Goal: Task Accomplishment & Management: Manage account settings

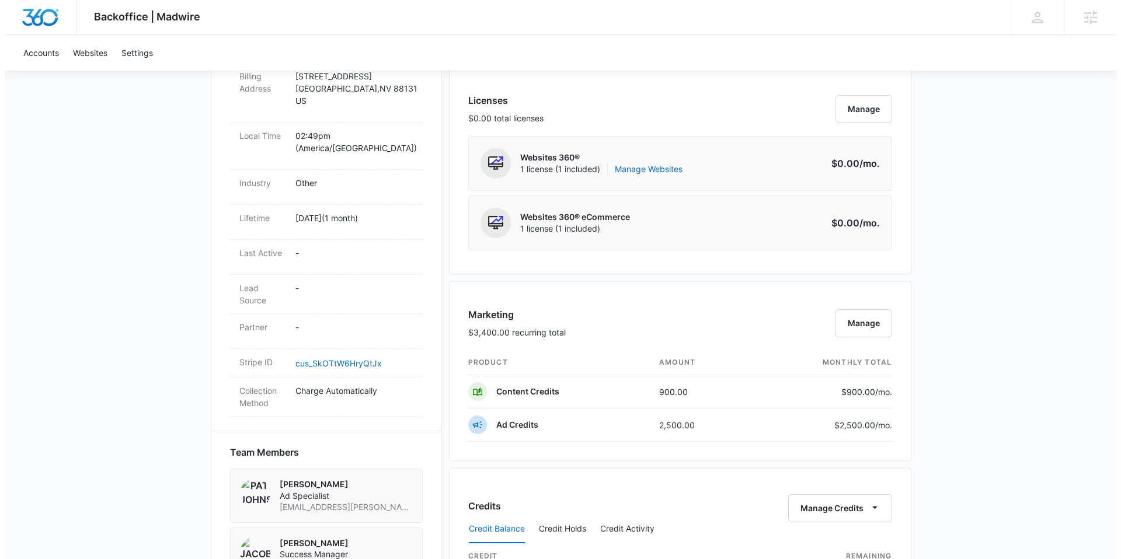
scroll to position [528, 0]
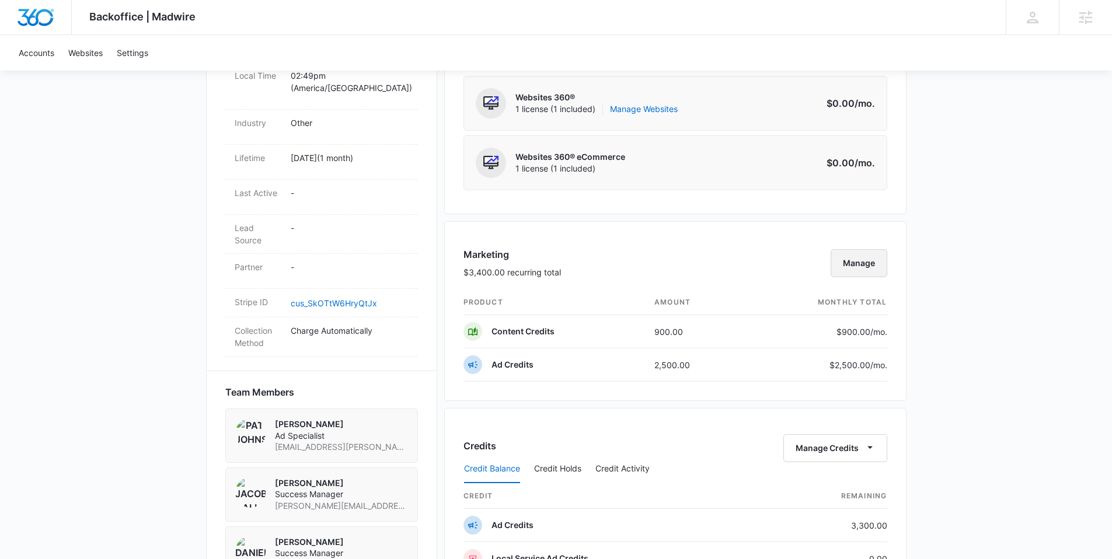
click at [870, 267] on button "Manage" at bounding box center [859, 263] width 57 height 28
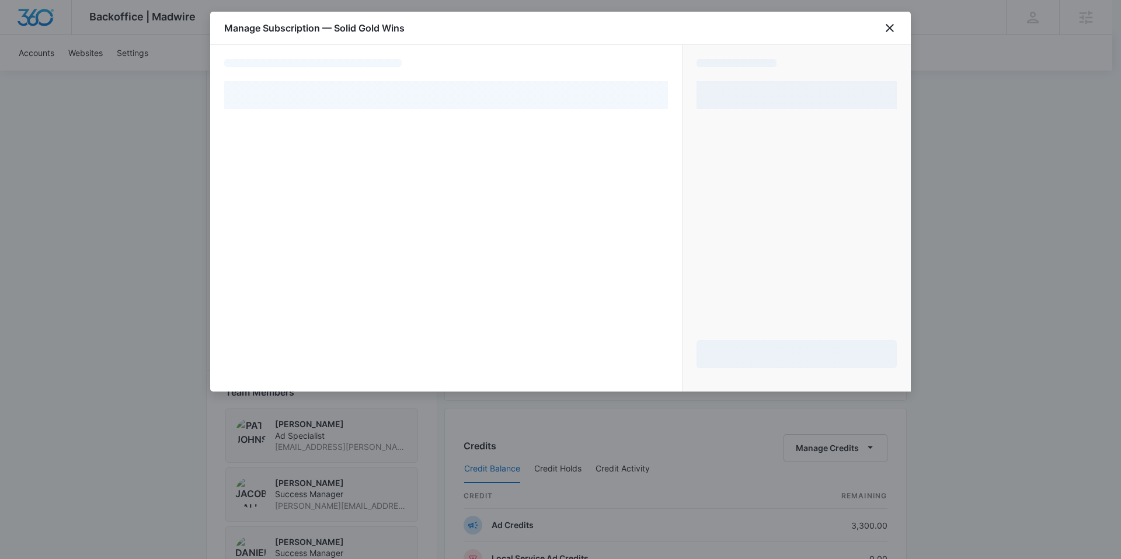
select select "pm_1RotgwA4n8RTgNjUZ0Vs3q59"
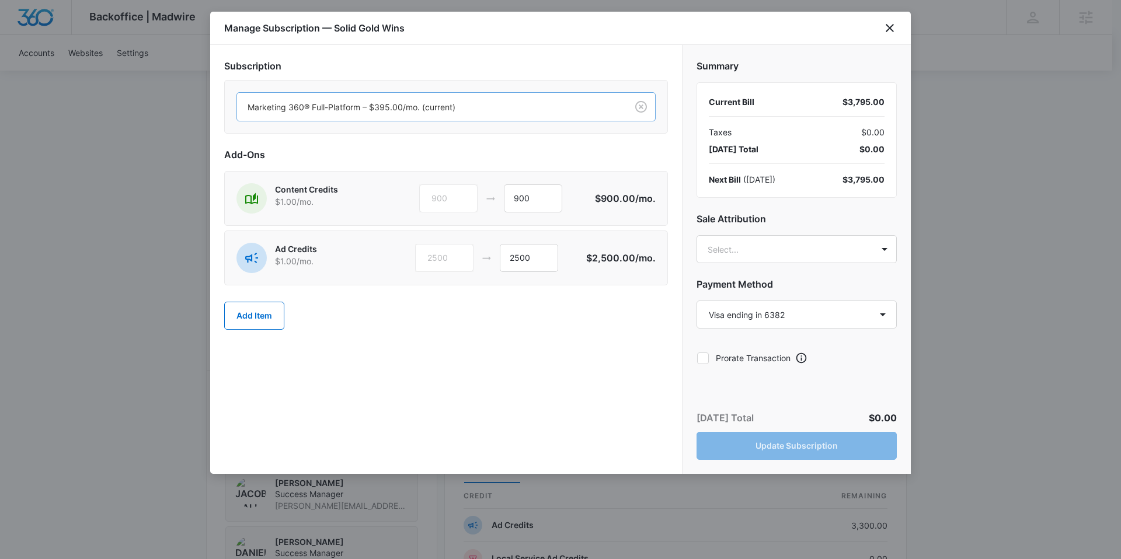
click at [410, 104] on div at bounding box center [429, 107] width 364 height 15
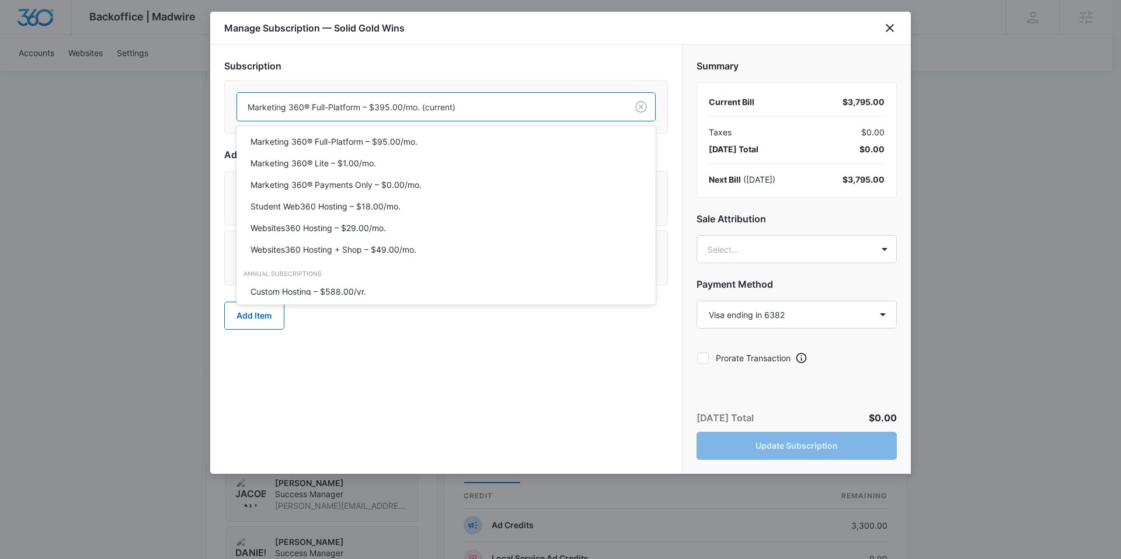
scroll to position [319, 0]
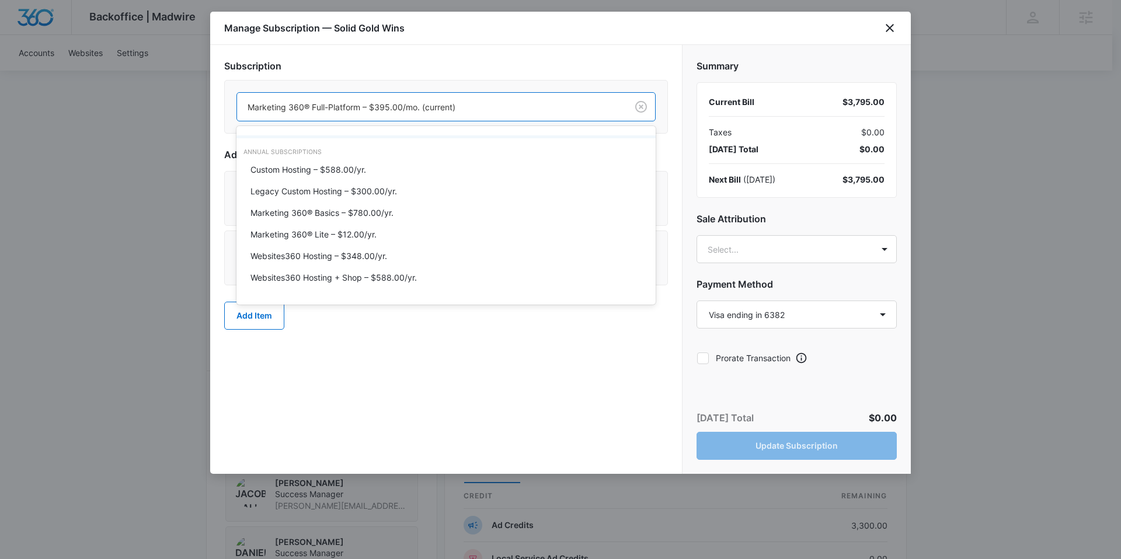
click at [483, 74] on div "Subscription Websites360 Hosting + Shop – $49.00/mo., 14 of 20. 20 results avai…" at bounding box center [446, 98] width 444 height 79
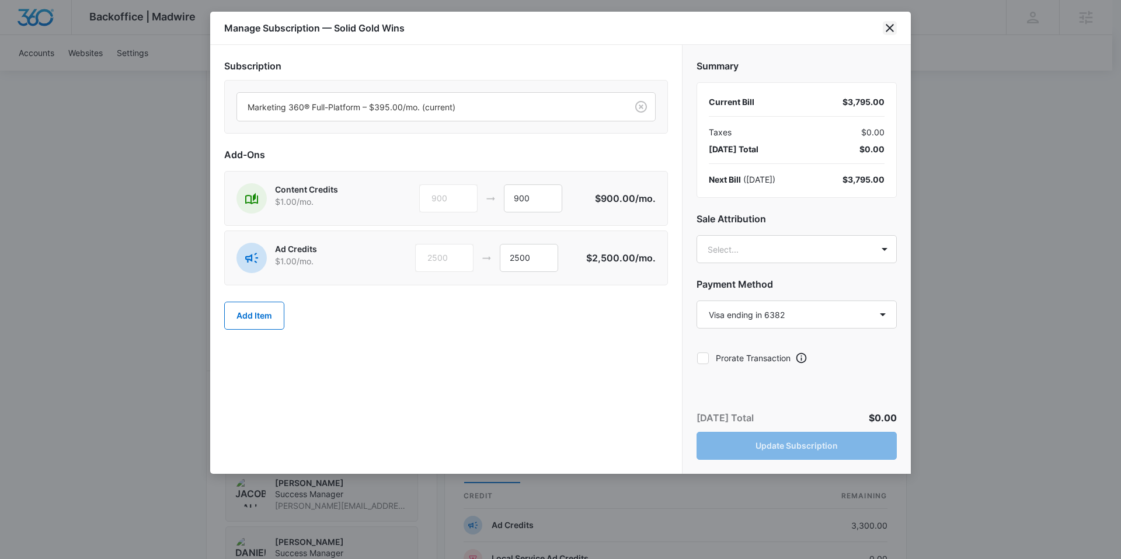
click at [888, 28] on icon "close" at bounding box center [889, 28] width 8 height 8
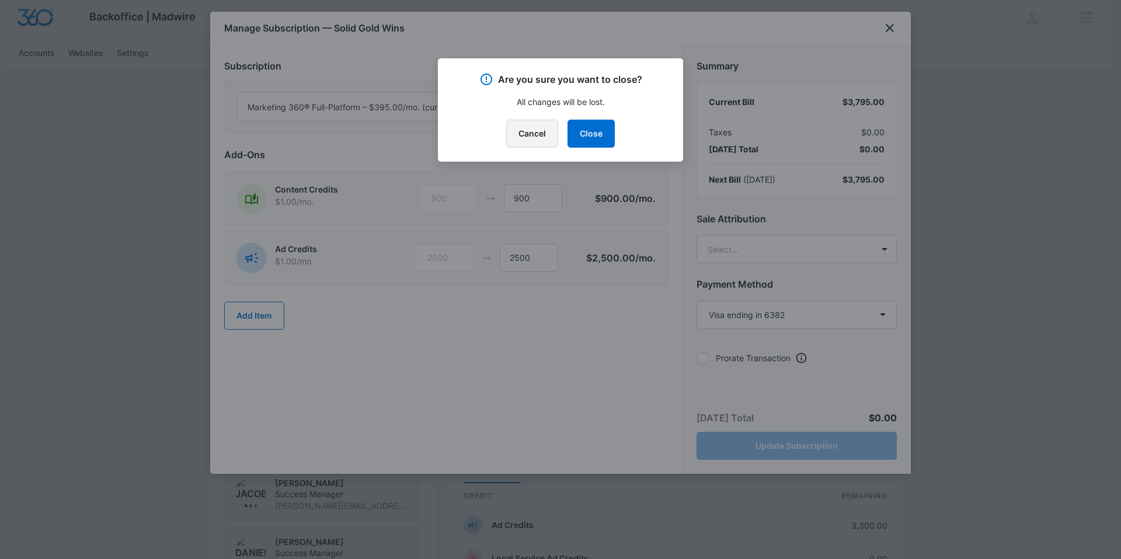
click at [540, 134] on button "Cancel" at bounding box center [532, 134] width 52 height 28
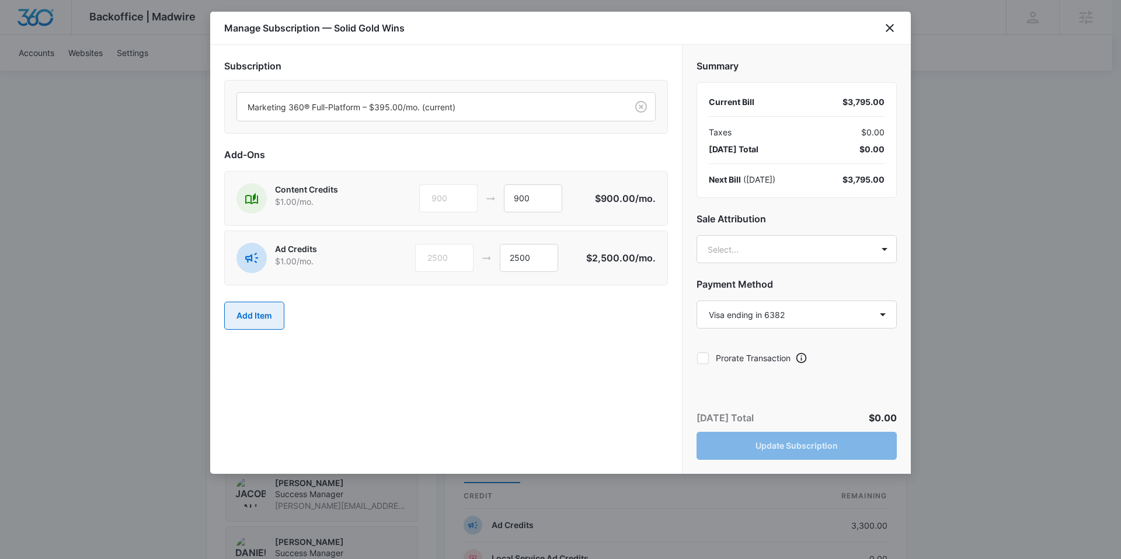
click at [239, 316] on button "Add Item" at bounding box center [254, 316] width 60 height 28
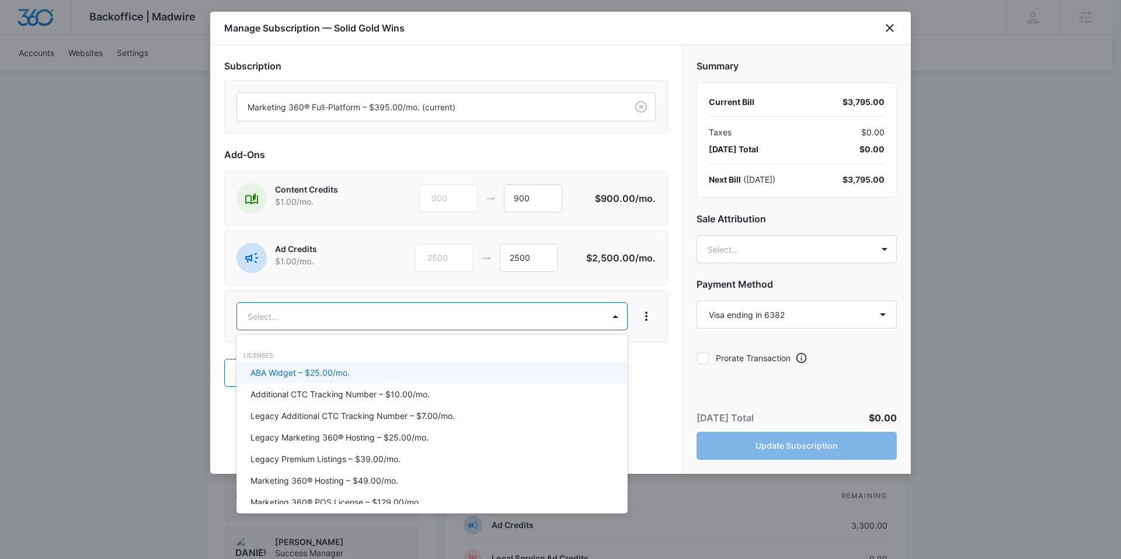
click at [254, 316] on body "Backoffice | Madwire Apps Settings SE Sydney Elder sydney.elder@madwire.com My …" at bounding box center [560, 341] width 1121 height 1739
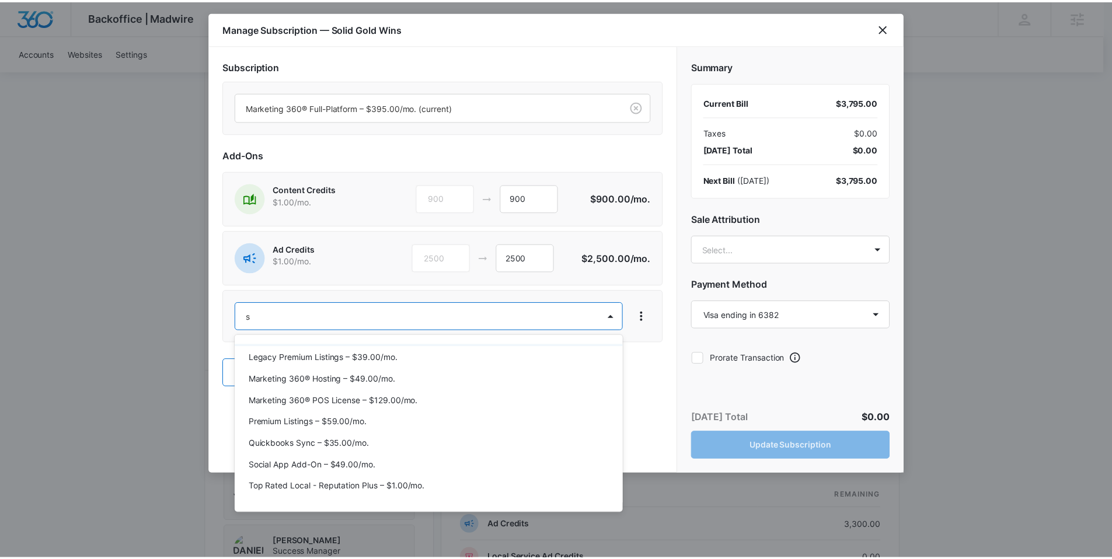
scroll to position [0, 0]
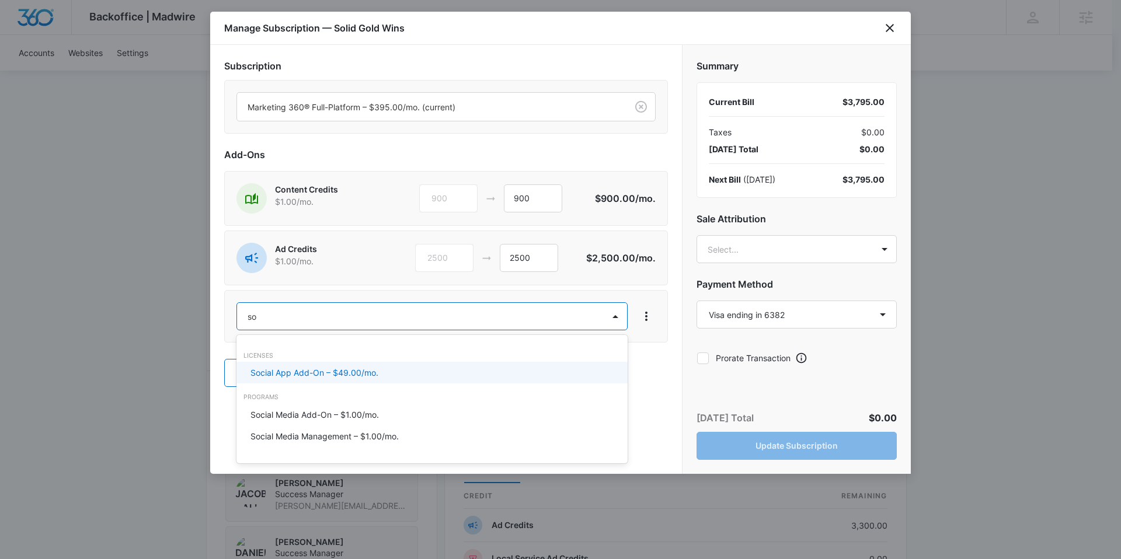
type input "s"
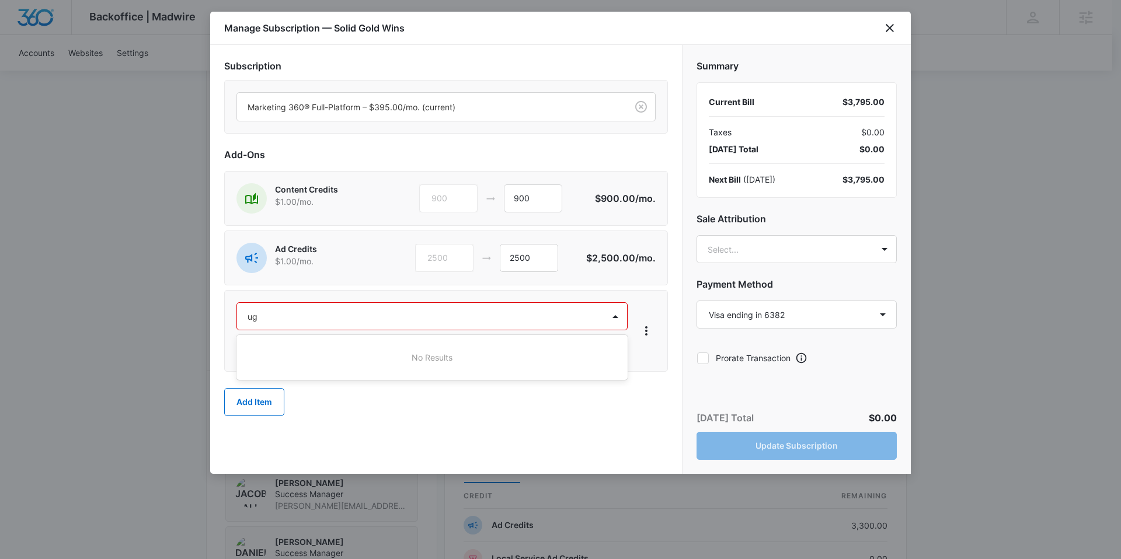
type input "u"
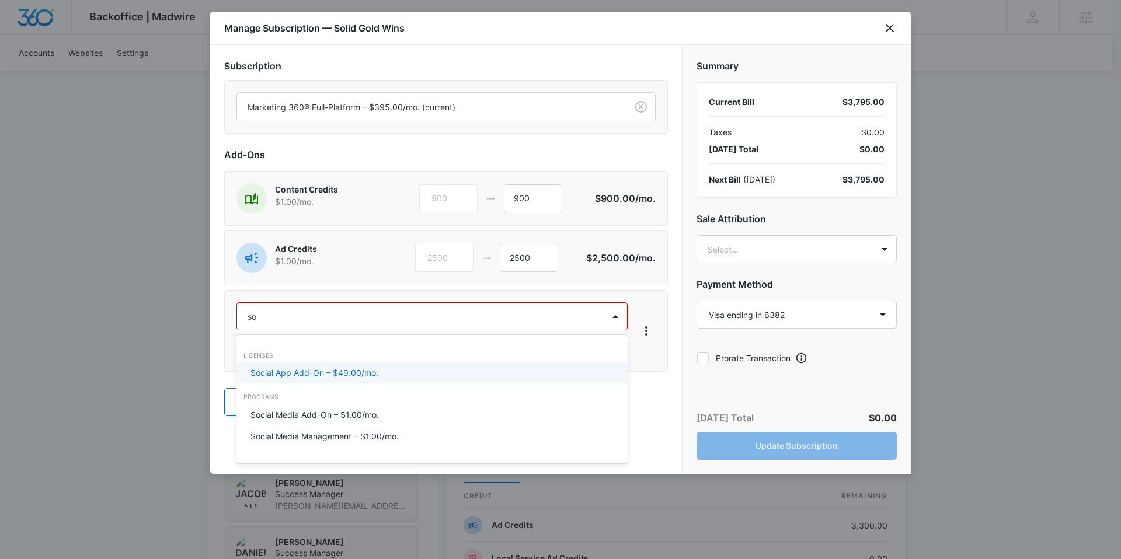
type input "s"
type input "User"
click at [362, 373] on p "SMM User-Generated Content – $1.00/mo." at bounding box center [331, 373] width 162 height 12
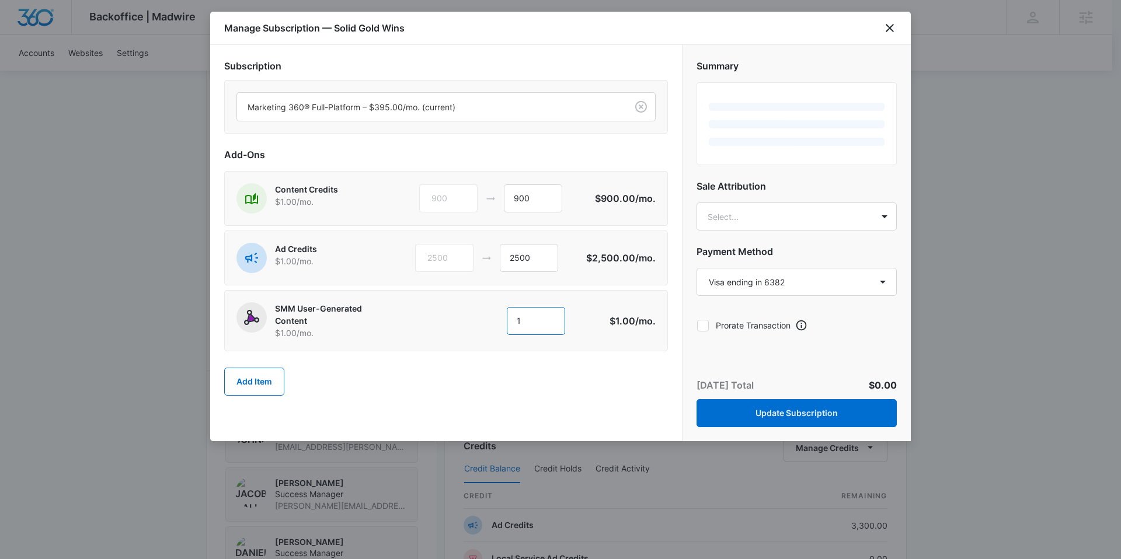
click at [543, 319] on input "1" at bounding box center [536, 321] width 58 height 28
type input "600"
click at [518, 206] on input "900" at bounding box center [533, 198] width 58 height 28
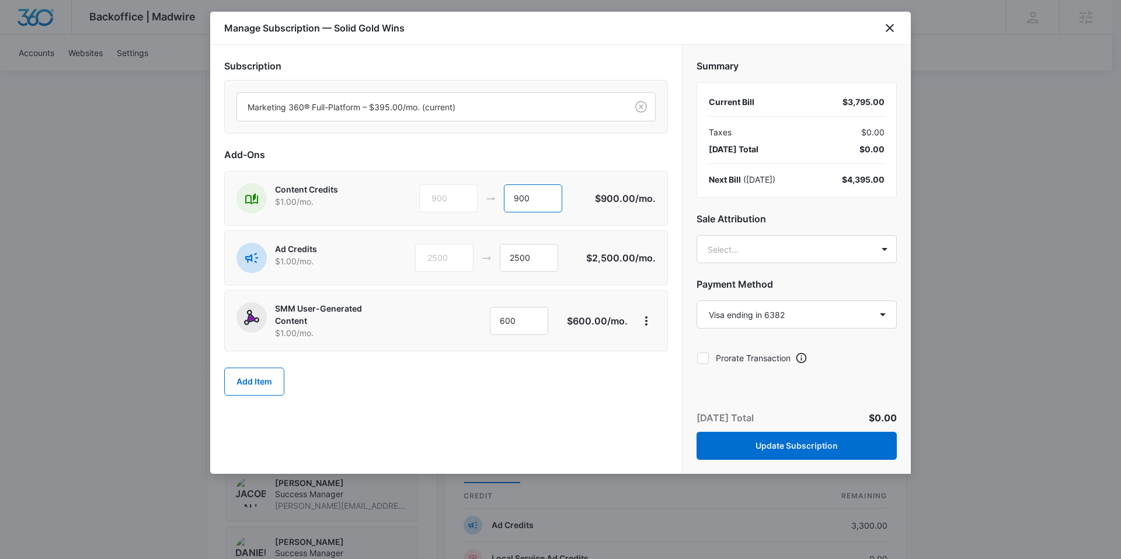
drag, startPoint x: 531, startPoint y: 202, endPoint x: 500, endPoint y: 200, distance: 30.4
click at [500, 200] on div "900 900" at bounding box center [507, 198] width 176 height 28
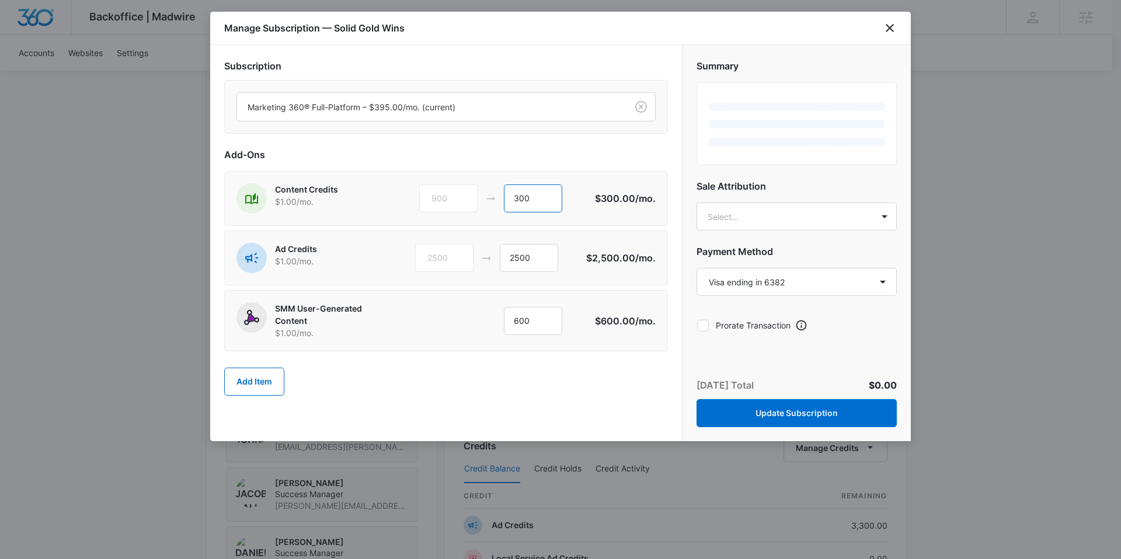
type input "300"
click at [424, 347] on div "SMM User-Generated Content $1.00 /mo. 1 600 $600.00 /mo." at bounding box center [446, 320] width 444 height 61
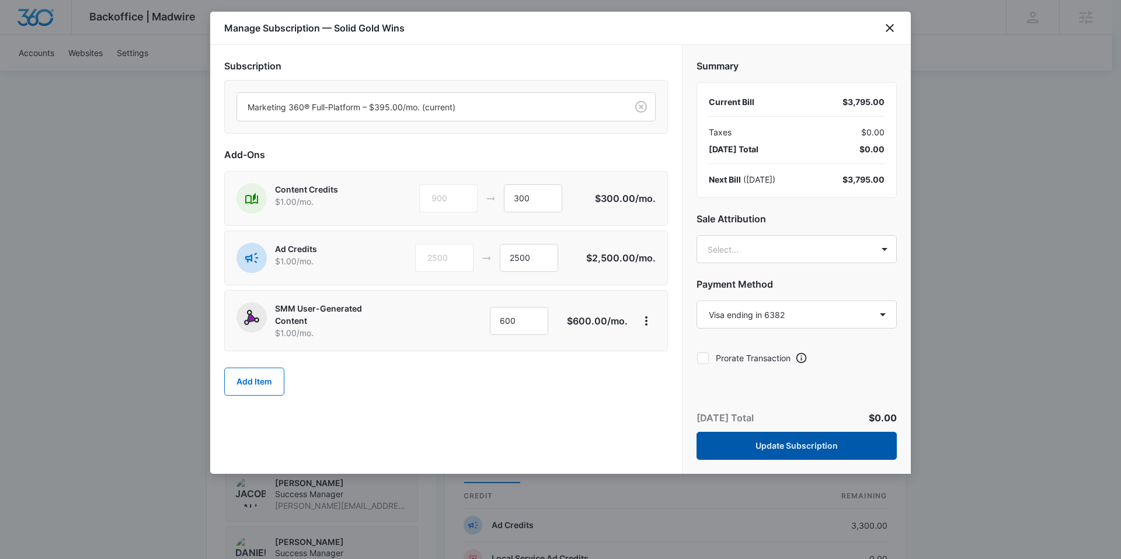
click at [770, 447] on button "Update Subscription" at bounding box center [796, 446] width 200 height 28
